Goal: Information Seeking & Learning: Learn about a topic

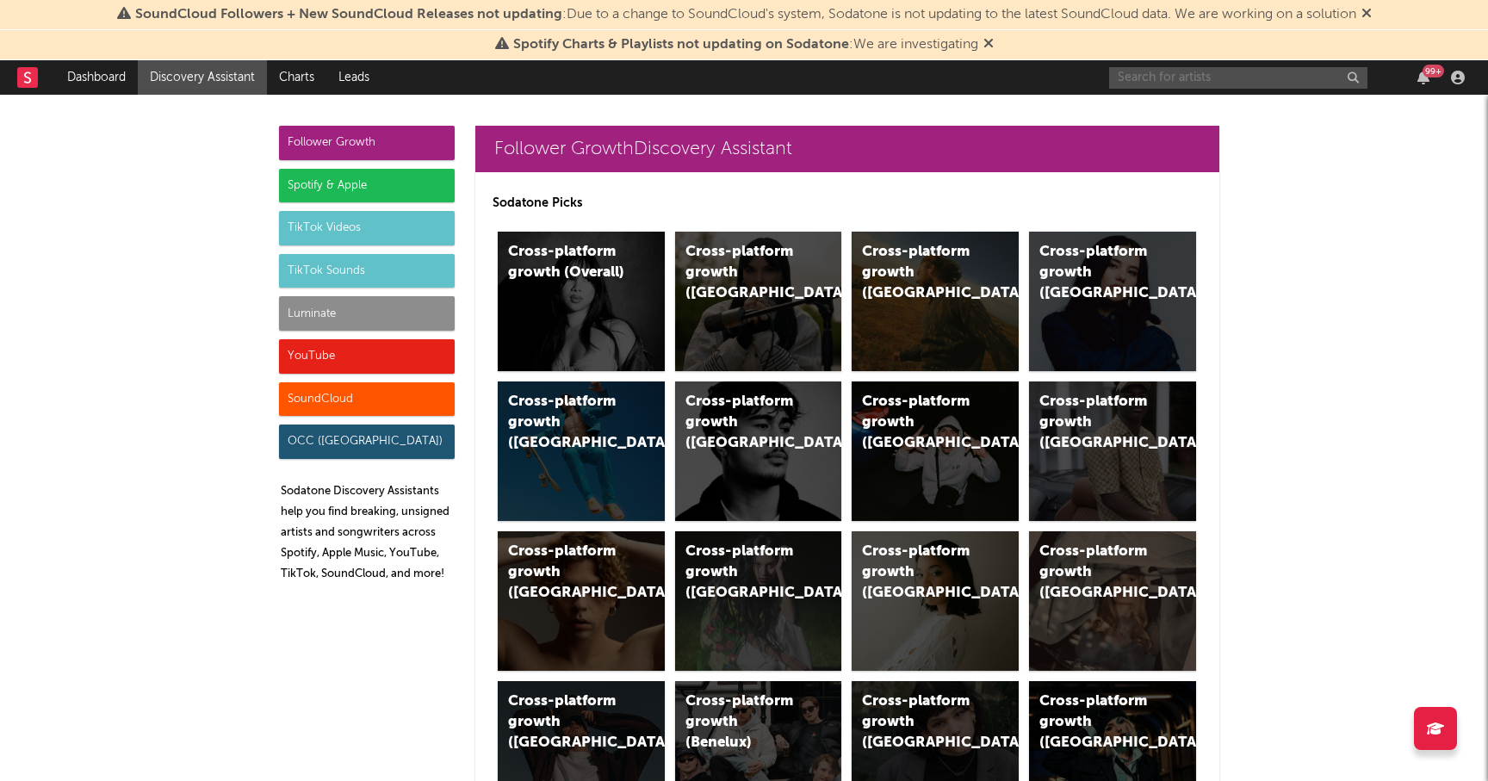
click at [1163, 72] on input "text" at bounding box center [1238, 78] width 258 height 22
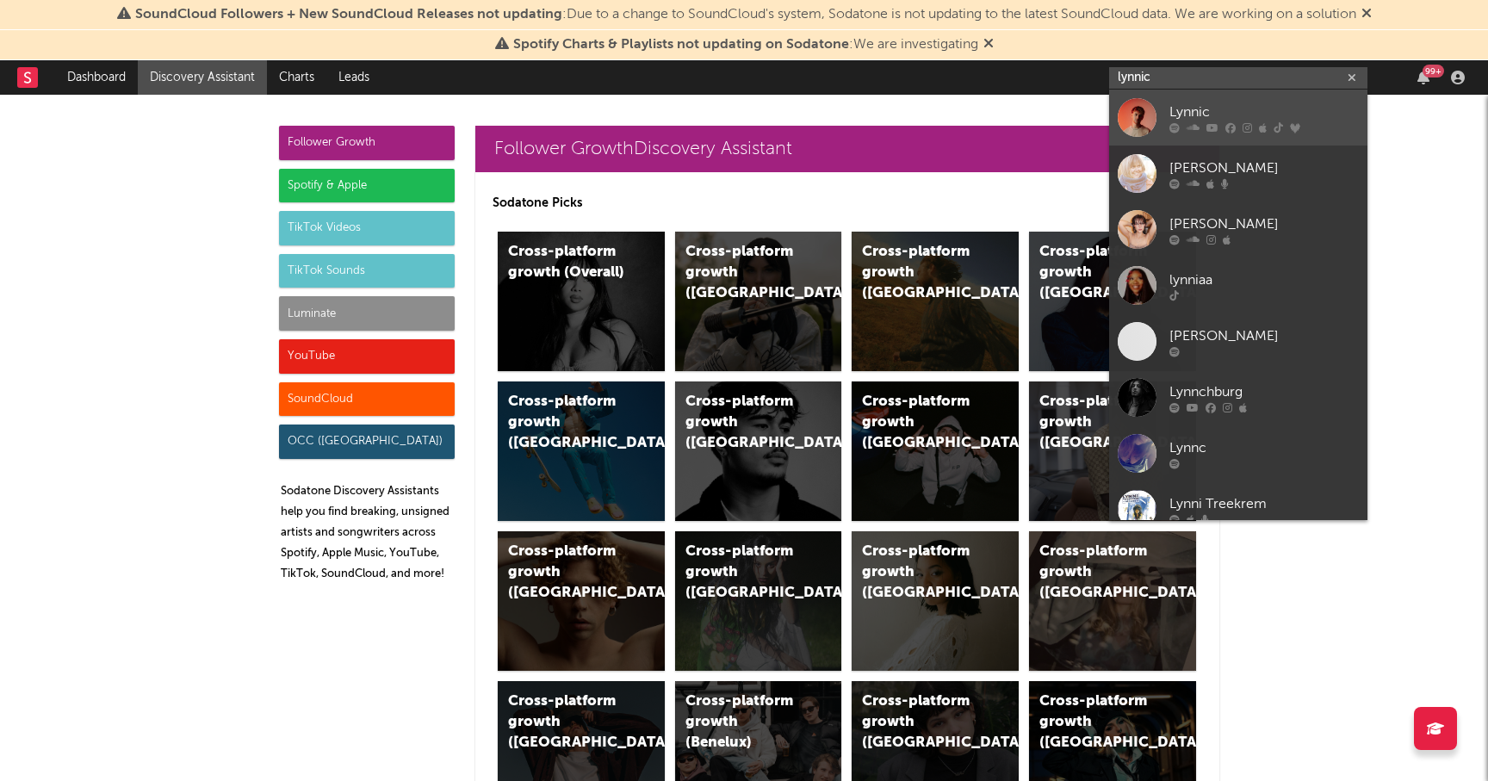
type input "lynnic"
click at [1193, 109] on div "Lynnic" at bounding box center [1263, 112] width 189 height 21
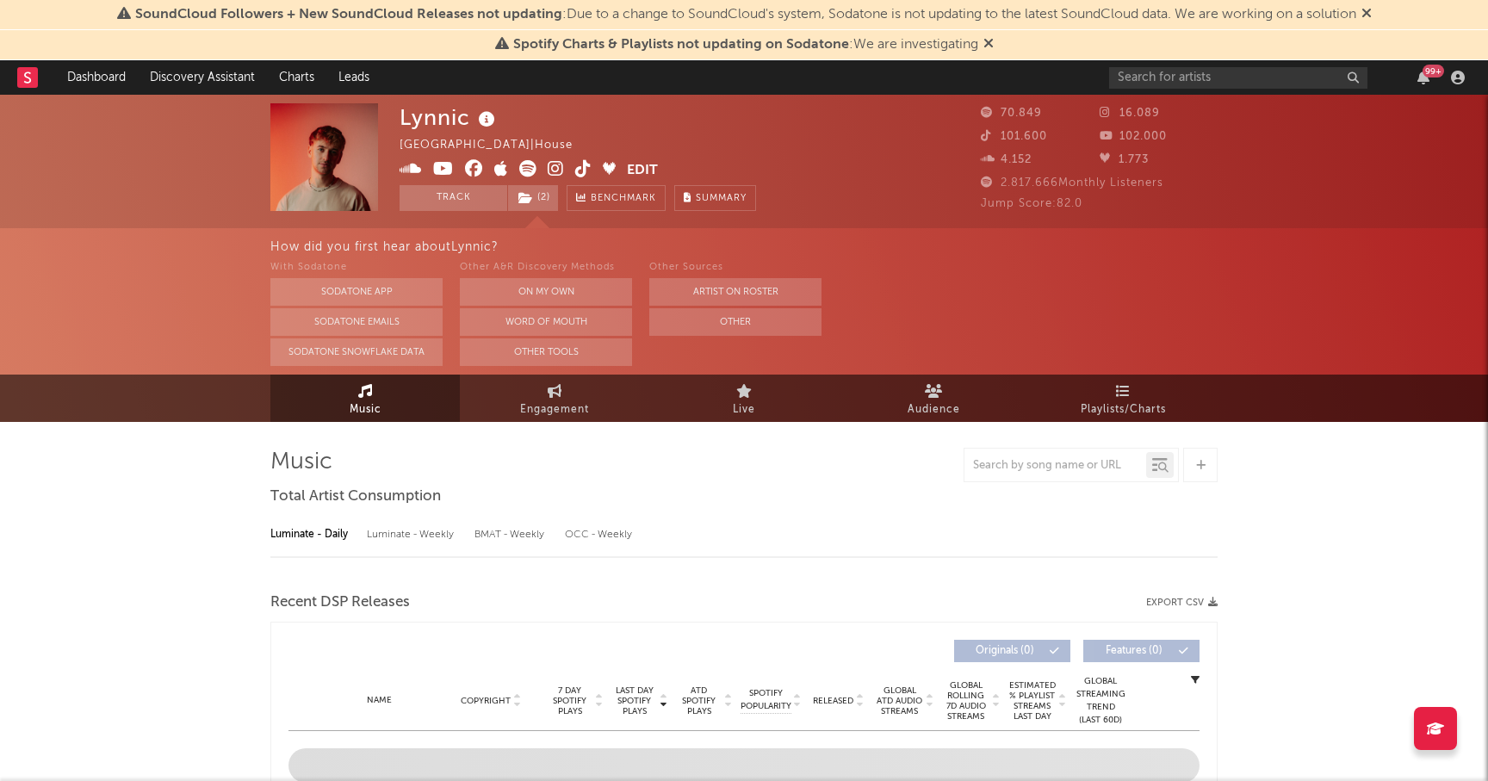
select select "6m"
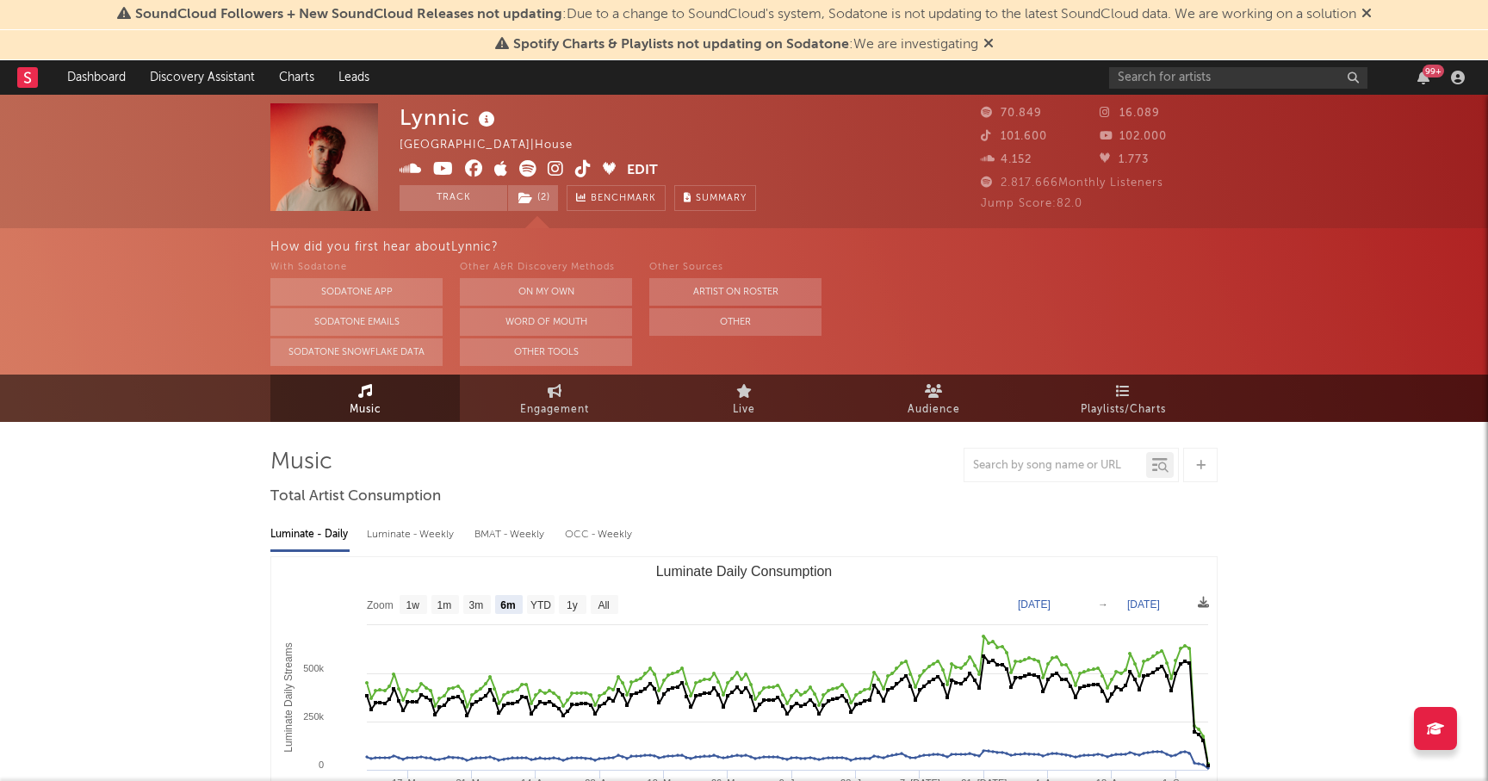
click at [409, 164] on icon at bounding box center [410, 168] width 22 height 17
